Goal: Information Seeking & Learning: Learn about a topic

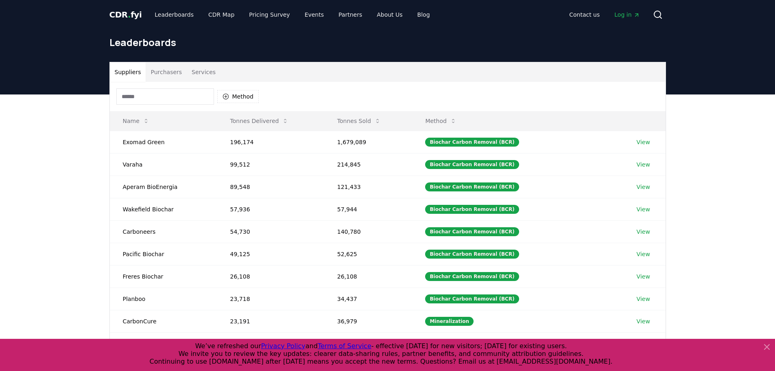
click at [766, 344] on icon at bounding box center [767, 347] width 10 height 10
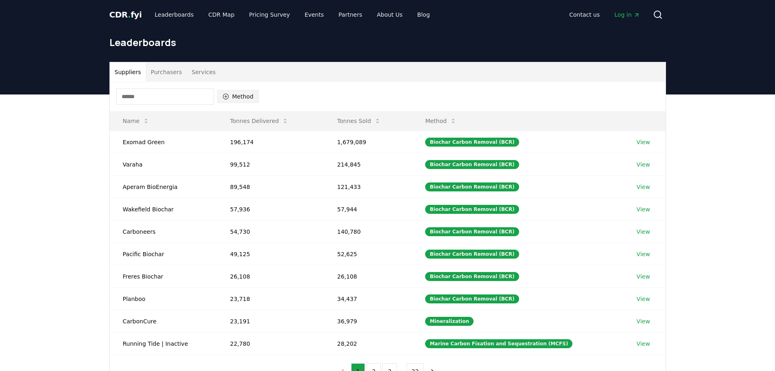
click at [244, 93] on button "Method" at bounding box center [238, 96] width 42 height 13
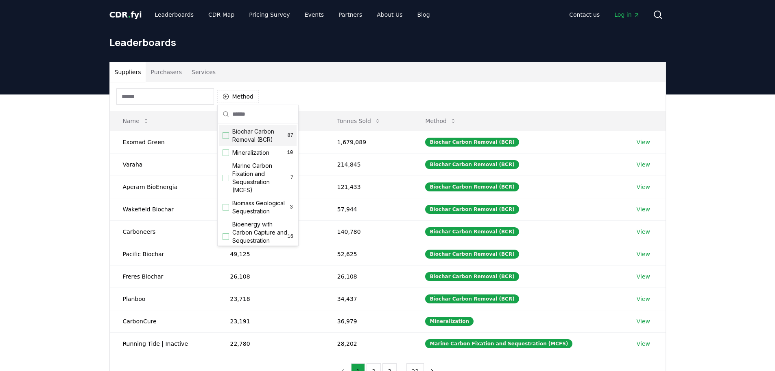
click at [262, 135] on span "Biochar Carbon Removal (BCR)" at bounding box center [259, 135] width 55 height 16
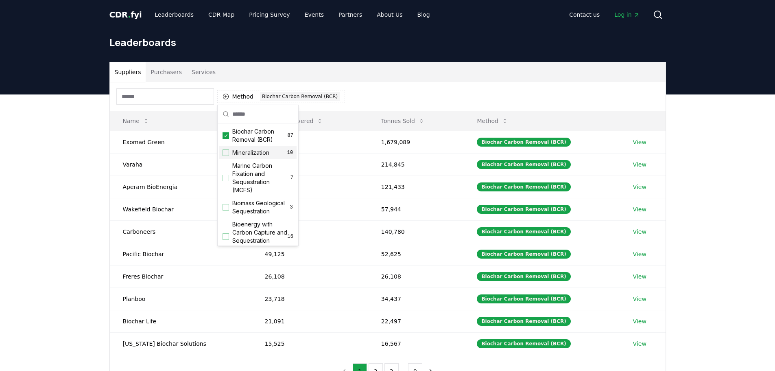
click at [383, 94] on div "Method 1 Biochar Carbon Removal (BCR)" at bounding box center [388, 96] width 556 height 29
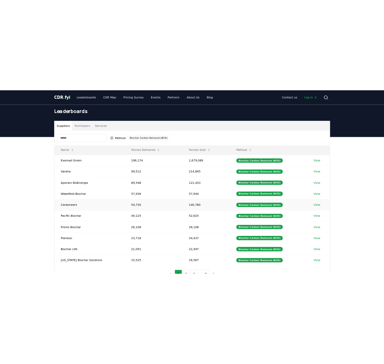
scroll to position [41, 0]
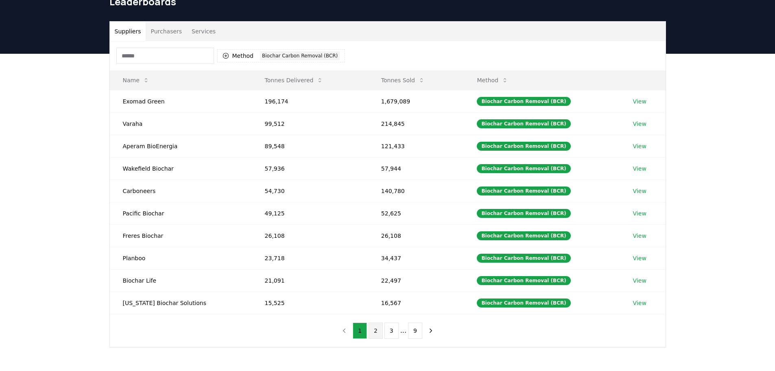
click at [376, 327] on button "2" at bounding box center [375, 330] width 14 height 16
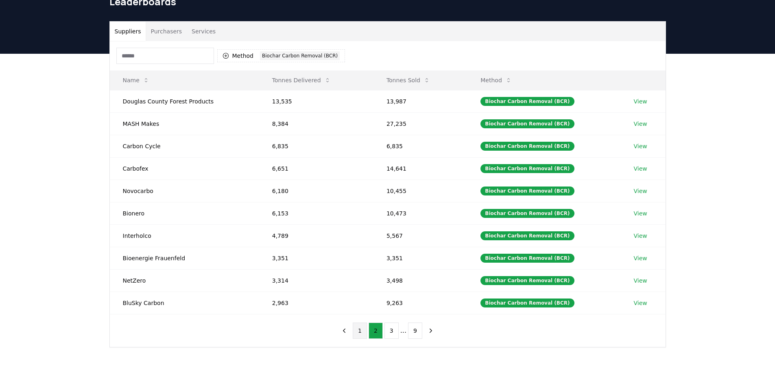
click at [364, 329] on button "1" at bounding box center [360, 330] width 14 height 16
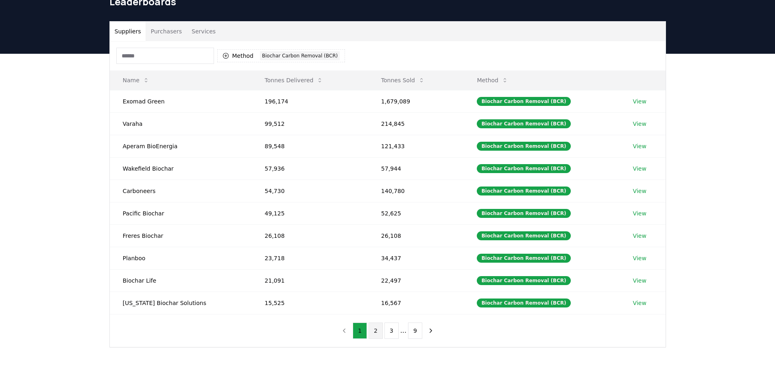
click at [376, 333] on button "2" at bounding box center [375, 330] width 14 height 16
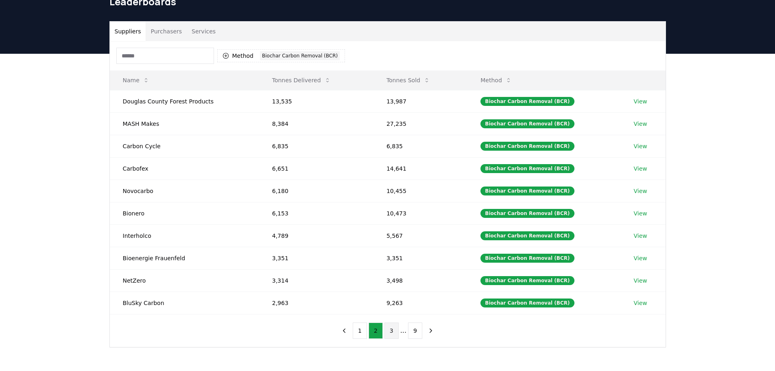
click at [390, 328] on button "3" at bounding box center [391, 330] width 14 height 16
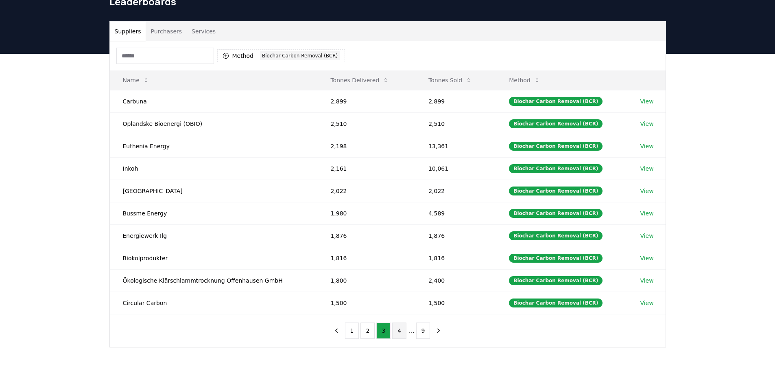
click at [394, 334] on button "4" at bounding box center [399, 330] width 14 height 16
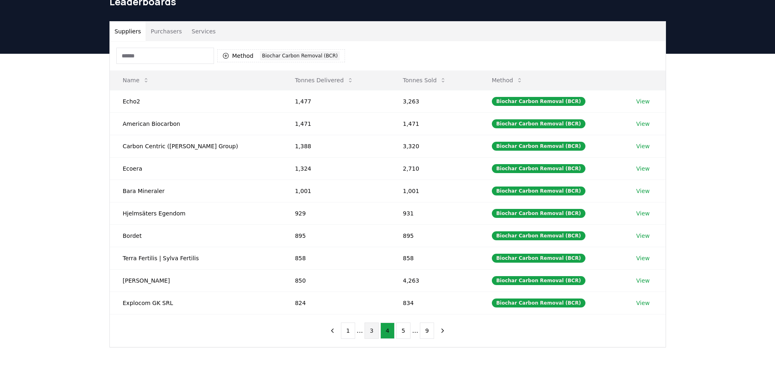
click at [370, 331] on button "3" at bounding box center [371, 330] width 14 height 16
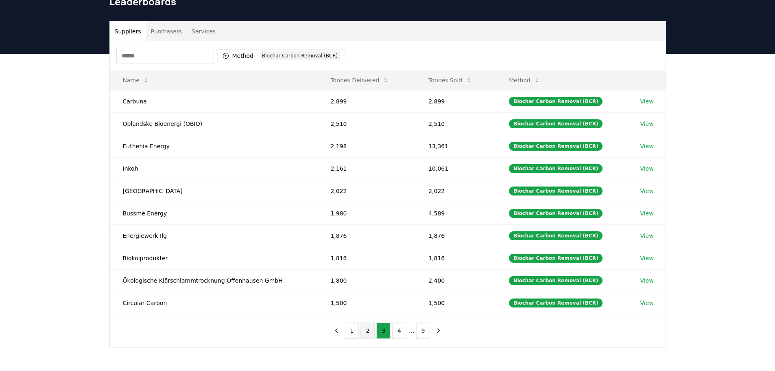
click at [365, 332] on button "2" at bounding box center [367, 330] width 14 height 16
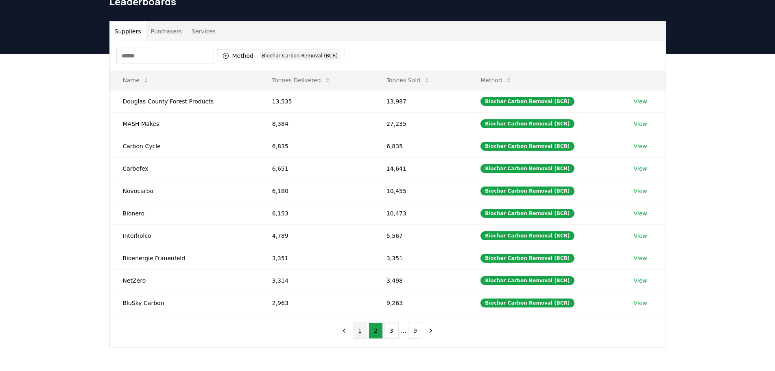
click at [361, 332] on button "1" at bounding box center [360, 330] width 14 height 16
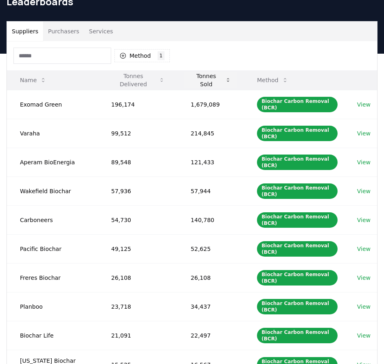
click at [224, 84] on button "Tonnes Sold" at bounding box center [210, 80] width 53 height 16
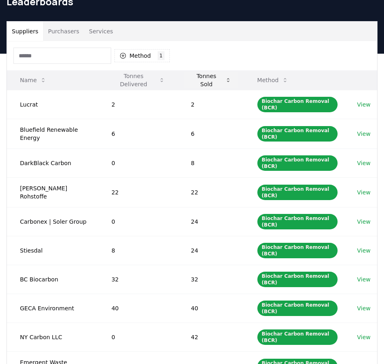
click at [224, 83] on button "Tonnes Sold" at bounding box center [210, 80] width 53 height 16
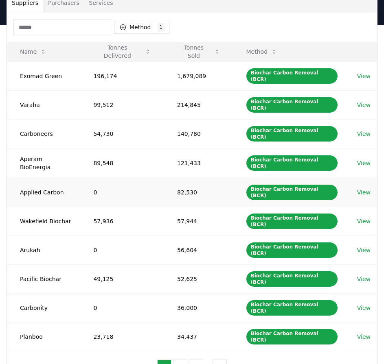
scroll to position [81, 0]
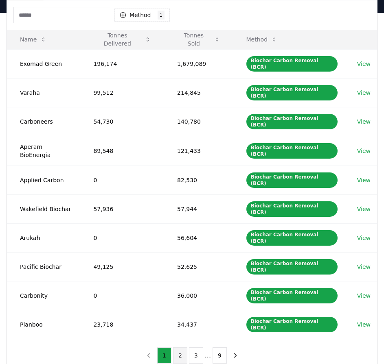
click at [186, 347] on button "2" at bounding box center [180, 355] width 14 height 16
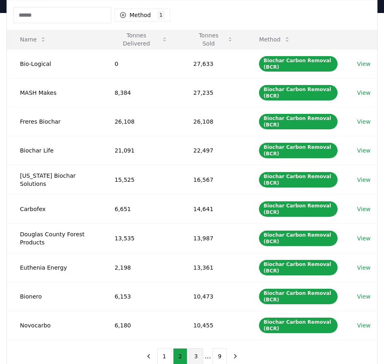
click at [195, 355] on button "3" at bounding box center [196, 356] width 14 height 16
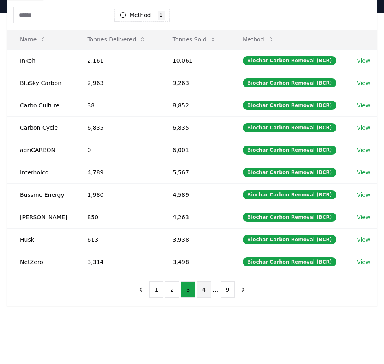
click at [204, 292] on button "4" at bounding box center [203, 289] width 14 height 16
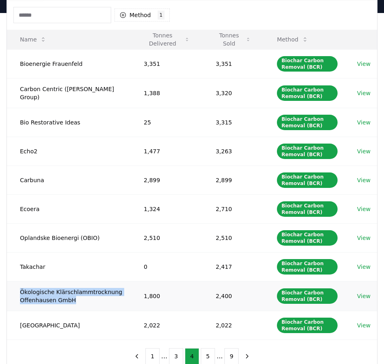
drag, startPoint x: 19, startPoint y: 290, endPoint x: 72, endPoint y: 298, distance: 53.9
click at [72, 298] on td "Ökologische Klärschlammtrocknung Offenhausen GmbH" at bounding box center [69, 296] width 124 height 30
copy td "Ökologische Klärschlammtrocknung Offenhausen GmbH"
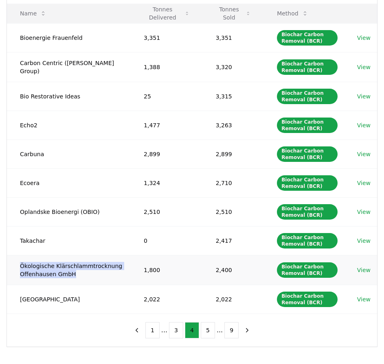
scroll to position [122, 0]
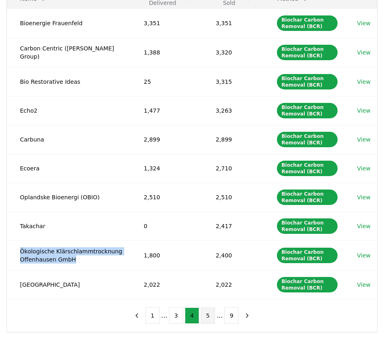
click at [205, 315] on button "5" at bounding box center [208, 315] width 14 height 16
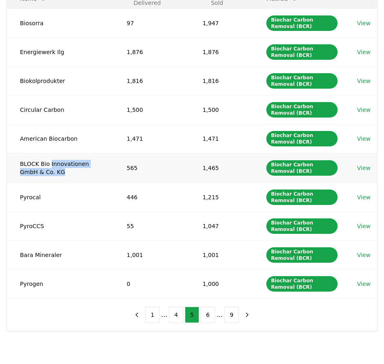
drag, startPoint x: 37, startPoint y: 173, endPoint x: 48, endPoint y: 166, distance: 13.7
click at [48, 166] on td "BLOCK Bio Innovationen GmbH & Co. KG" at bounding box center [60, 168] width 107 height 30
copy td "Innovationen GmbH & Co. KG"
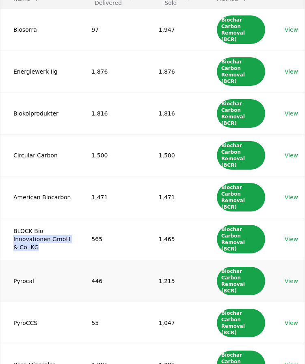
scroll to position [163, 0]
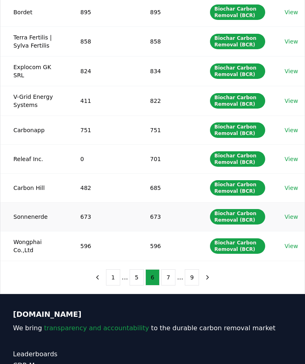
scroll to position [122, 0]
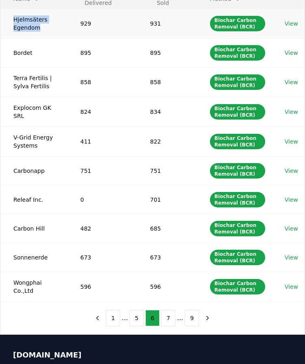
drag, startPoint x: 42, startPoint y: 31, endPoint x: 14, endPoint y: 19, distance: 30.2
click at [14, 19] on td "Hjelmsäters Egendom" at bounding box center [33, 24] width 67 height 30
copy td "Hjelmsäters Egendom"
click at [157, 23] on td "931" at bounding box center [167, 24] width 60 height 30
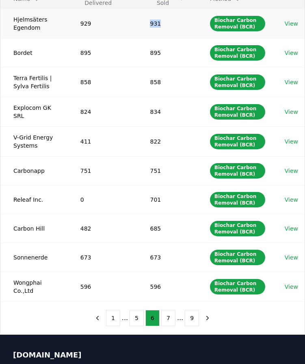
copy td "931"
click at [20, 54] on td "Bordet" at bounding box center [33, 52] width 67 height 29
copy td "Bordet"
drag, startPoint x: 45, startPoint y: 89, endPoint x: 14, endPoint y: 79, distance: 32.8
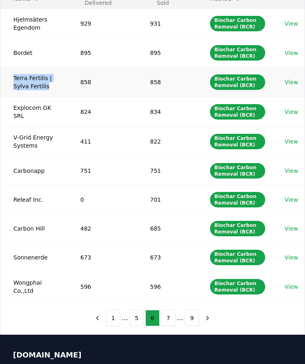
click at [14, 79] on td "Terra Fertilis | Sylva Fertilis" at bounding box center [33, 82] width 67 height 30
copy td "Terra Fertilis | Sylva Fertilis"
drag, startPoint x: 14, startPoint y: 112, endPoint x: 60, endPoint y: 114, distance: 46.0
click at [60, 114] on td "Explocom GK SRL" at bounding box center [33, 112] width 67 height 30
copy td "Explocom GK SRL"
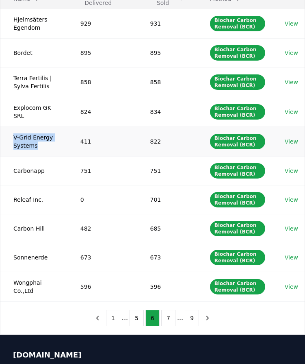
drag, startPoint x: 35, startPoint y: 145, endPoint x: 13, endPoint y: 138, distance: 22.8
click at [13, 138] on td "V-Grid Energy Systems" at bounding box center [33, 141] width 67 height 30
copy td "V-Grid Energy Systems"
drag, startPoint x: 46, startPoint y: 171, endPoint x: 14, endPoint y: 169, distance: 32.2
click at [14, 169] on td "Carbonapp" at bounding box center [33, 170] width 67 height 29
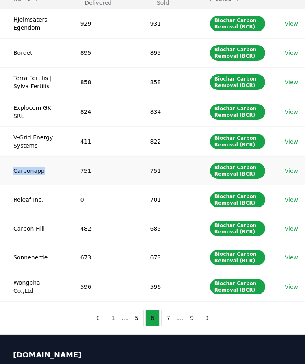
copy td "Carbonapp"
drag, startPoint x: 45, startPoint y: 199, endPoint x: 14, endPoint y: 201, distance: 31.0
click at [14, 201] on td "Releaf Inc." at bounding box center [33, 199] width 67 height 29
copy td "Releaf Inc."
drag, startPoint x: 47, startPoint y: 229, endPoint x: 13, endPoint y: 228, distance: 33.8
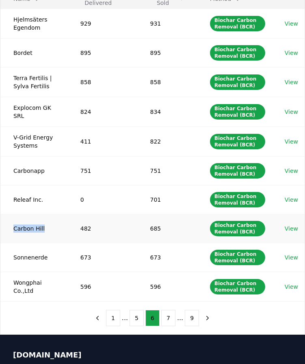
click at [13, 228] on td "Carbon Hill" at bounding box center [33, 228] width 67 height 29
drag, startPoint x: 12, startPoint y: 283, endPoint x: 59, endPoint y: 284, distance: 47.6
click at [59, 284] on td "Wongphai Co.,Ltd" at bounding box center [33, 287] width 67 height 30
click at [170, 320] on button "7" at bounding box center [168, 318] width 14 height 16
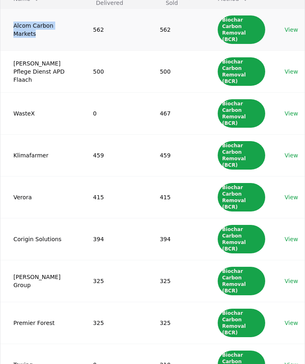
drag, startPoint x: 39, startPoint y: 34, endPoint x: 11, endPoint y: 21, distance: 31.3
click at [11, 21] on td "Alcom Carbon Markets" at bounding box center [40, 30] width 80 height 42
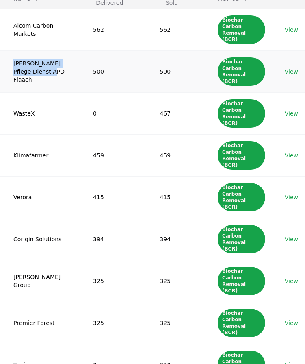
drag, startPoint x: 54, startPoint y: 57, endPoint x: 13, endPoint y: 49, distance: 42.3
click at [13, 50] on td "Auen Pflege Dienst APD Flaach" at bounding box center [40, 71] width 80 height 42
drag, startPoint x: 28, startPoint y: 86, endPoint x: 9, endPoint y: 85, distance: 19.1
click at [9, 92] on td "WasteX" at bounding box center [40, 113] width 80 height 42
click at [37, 134] on td "Klimafarmer" at bounding box center [40, 155] width 80 height 42
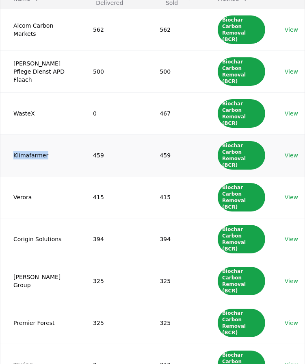
click at [37, 134] on td "Klimafarmer" at bounding box center [40, 155] width 80 height 42
click at [20, 176] on td "Verora" at bounding box center [40, 197] width 80 height 42
click at [29, 218] on td "Corigin Solutions" at bounding box center [40, 239] width 80 height 42
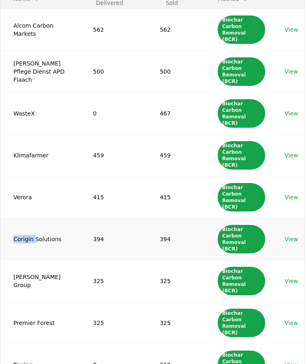
click at [29, 218] on td "Corigin Solutions" at bounding box center [40, 239] width 80 height 42
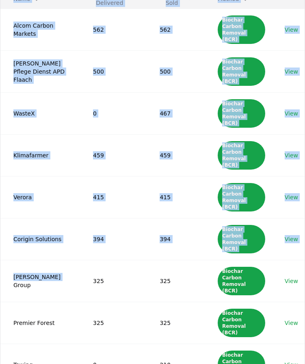
drag, startPoint x: 54, startPoint y: 200, endPoint x: 0, endPoint y: 198, distance: 54.9
click at [0, 198] on html "CDR . fyi Leaderboards CDR Map Pricing Survey Events Partners About Us Blog Con…" at bounding box center [152, 283] width 305 height 811
click at [25, 260] on td "Jeffries Group" at bounding box center [40, 281] width 80 height 42
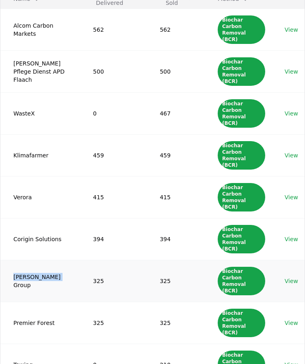
drag, startPoint x: 11, startPoint y: 198, endPoint x: 58, endPoint y: 198, distance: 47.2
click at [58, 260] on td "Jeffries Group" at bounding box center [40, 281] width 80 height 42
drag, startPoint x: 53, startPoint y: 227, endPoint x: 12, endPoint y: 227, distance: 40.7
click at [12, 302] on td "Premier Forest" at bounding box center [40, 323] width 80 height 42
click at [23, 344] on td "Towing" at bounding box center [40, 365] width 80 height 42
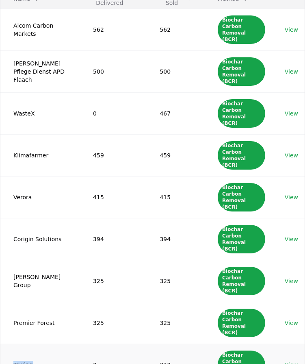
click at [23, 344] on td "Towing" at bounding box center [40, 365] width 80 height 42
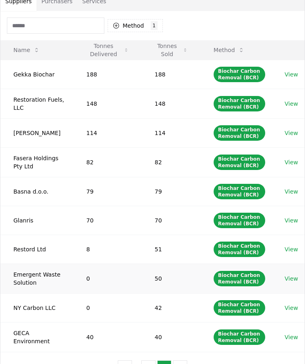
scroll to position [81, 0]
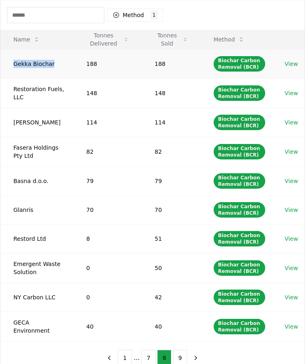
drag, startPoint x: 13, startPoint y: 63, endPoint x: 58, endPoint y: 65, distance: 45.2
click at [58, 65] on td "Gekka Biochar" at bounding box center [36, 63] width 73 height 29
drag, startPoint x: 31, startPoint y: 94, endPoint x: 9, endPoint y: 87, distance: 23.3
click at [9, 87] on td "Restoration Fuels, LLC" at bounding box center [36, 93] width 73 height 30
drag, startPoint x: 44, startPoint y: 127, endPoint x: 9, endPoint y: 120, distance: 34.9
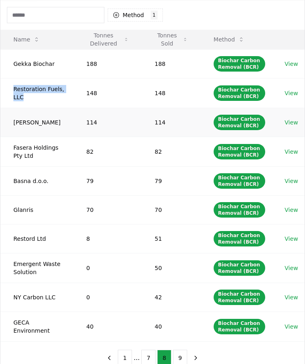
click at [9, 120] on td "Harrison Renewable" at bounding box center [36, 122] width 73 height 29
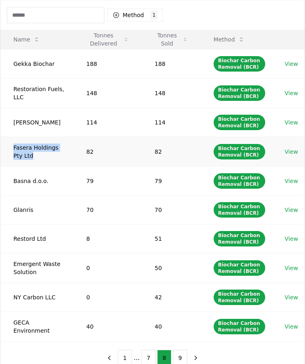
drag, startPoint x: 35, startPoint y: 156, endPoint x: 11, endPoint y: 146, distance: 25.9
click at [11, 146] on td "Fasera Holdings Pty Ltd" at bounding box center [36, 152] width 73 height 30
drag, startPoint x: 54, startPoint y: 184, endPoint x: 12, endPoint y: 184, distance: 41.9
click at [12, 184] on td "Basna d.o.o." at bounding box center [36, 180] width 73 height 29
click at [29, 211] on td "Glanris" at bounding box center [36, 209] width 73 height 29
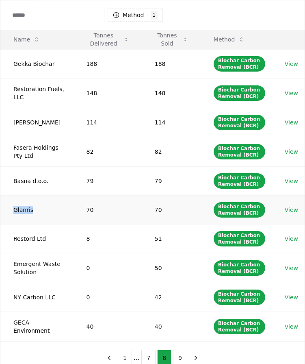
click at [29, 211] on td "Glanris" at bounding box center [36, 209] width 73 height 29
drag, startPoint x: 46, startPoint y: 239, endPoint x: 10, endPoint y: 239, distance: 36.6
click at [10, 239] on td "Restord Ltd" at bounding box center [36, 238] width 73 height 29
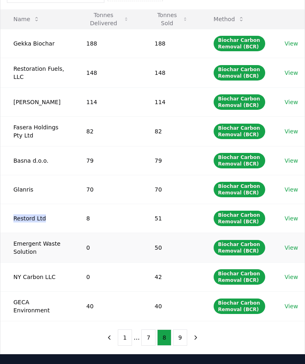
scroll to position [122, 0]
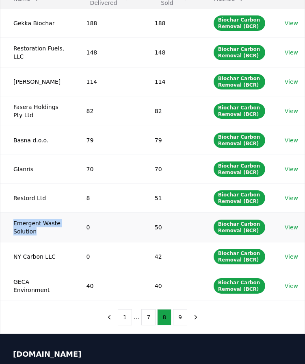
drag, startPoint x: 42, startPoint y: 233, endPoint x: 11, endPoint y: 222, distance: 32.9
click at [11, 222] on td "Emergent Waste Solution" at bounding box center [36, 227] width 73 height 30
drag, startPoint x: 54, startPoint y: 259, endPoint x: 13, endPoint y: 259, distance: 40.3
click at [13, 259] on td "NY Carbon LLC" at bounding box center [36, 256] width 73 height 29
drag, startPoint x: 49, startPoint y: 292, endPoint x: 9, endPoint y: 280, distance: 42.1
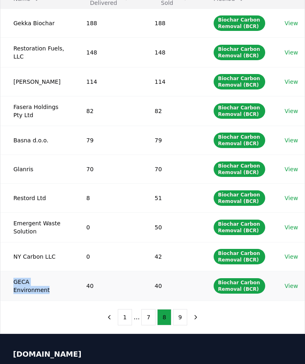
click at [9, 280] on td "GECA Environment" at bounding box center [36, 286] width 73 height 30
click at [178, 321] on button "9" at bounding box center [180, 317] width 14 height 16
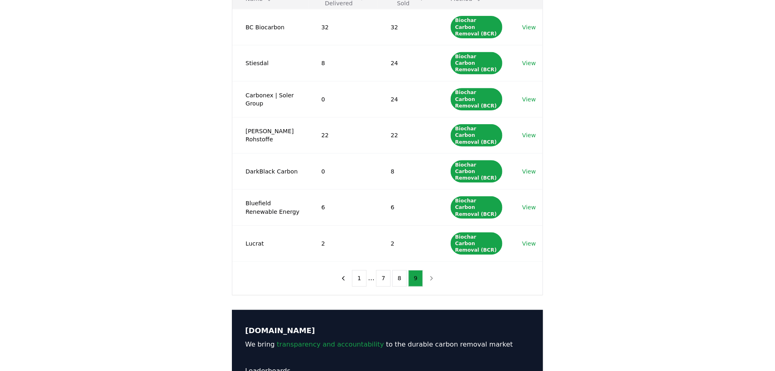
scroll to position [81, 0]
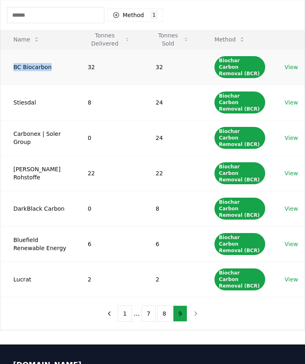
drag, startPoint x: 52, startPoint y: 65, endPoint x: 10, endPoint y: 66, distance: 42.7
click at [10, 66] on td "BC Biocarbon" at bounding box center [37, 66] width 74 height 35
click at [30, 94] on td "Stiesdal" at bounding box center [37, 102] width 74 height 35
click at [27, 94] on td "Stiesdal" at bounding box center [37, 102] width 74 height 35
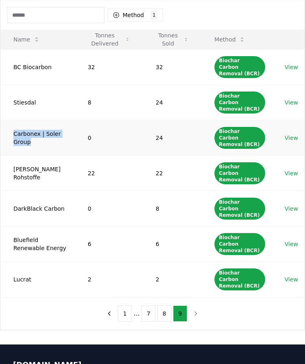
drag, startPoint x: 34, startPoint y: 122, endPoint x: 13, endPoint y: 118, distance: 21.7
click at [13, 120] on td "Carbonex | Soler Group" at bounding box center [37, 137] width 74 height 35
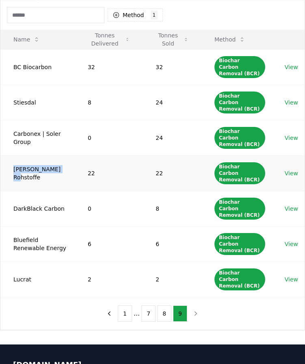
drag, startPoint x: 46, startPoint y: 153, endPoint x: 11, endPoint y: 152, distance: 35.0
click at [11, 155] on td "Fetzer Rohstoffe" at bounding box center [37, 172] width 74 height 35
drag, startPoint x: 67, startPoint y: 180, endPoint x: 11, endPoint y: 181, distance: 55.7
click at [11, 191] on td "DarkBlack Carbon" at bounding box center [37, 208] width 74 height 35
drag, startPoint x: 61, startPoint y: 213, endPoint x: 11, endPoint y: 205, distance: 50.3
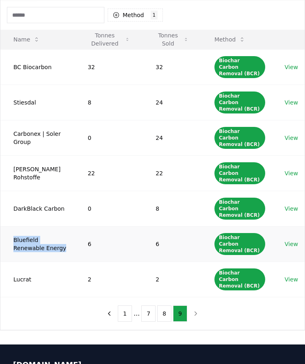
click at [11, 226] on td "Bluefield Renewable Energy" at bounding box center [37, 243] width 74 height 35
drag, startPoint x: 43, startPoint y: 240, endPoint x: 12, endPoint y: 240, distance: 30.5
click at [12, 262] on td "Lucrat" at bounding box center [37, 279] width 74 height 35
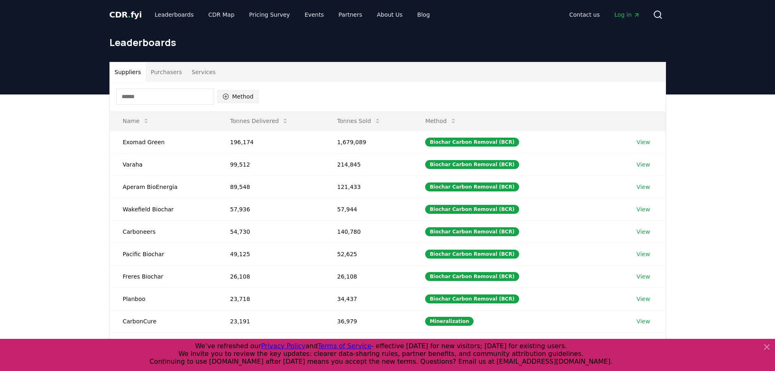
click at [246, 94] on button "Method" at bounding box center [238, 96] width 42 height 13
